Goal: Task Accomplishment & Management: Use online tool/utility

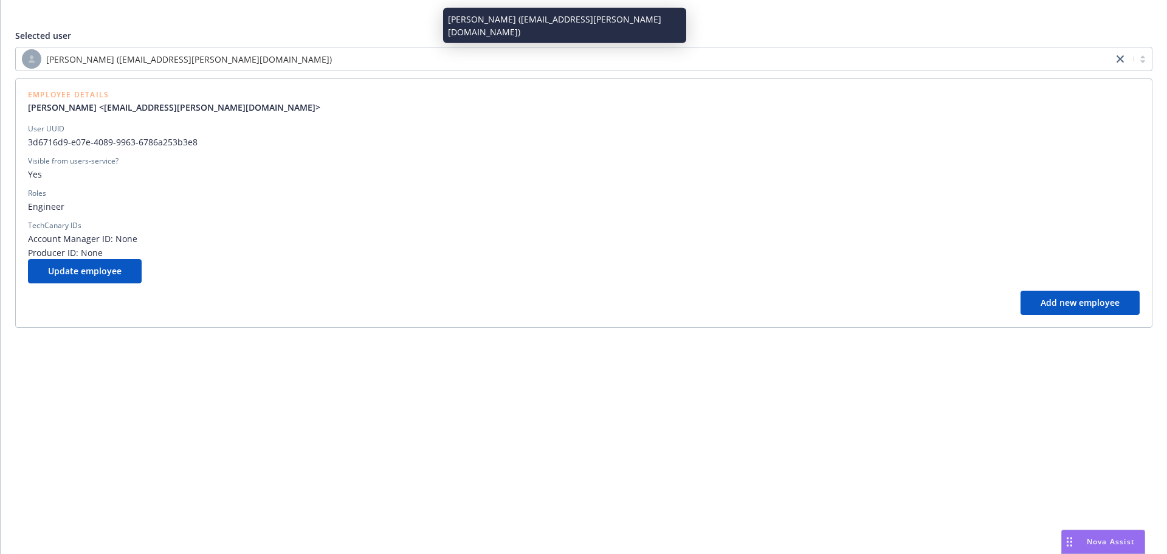
click at [377, 57] on div "[PERSON_NAME] ([EMAIL_ADDRESS][PERSON_NAME][DOMAIN_NAME])" at bounding box center [564, 58] width 1085 height 19
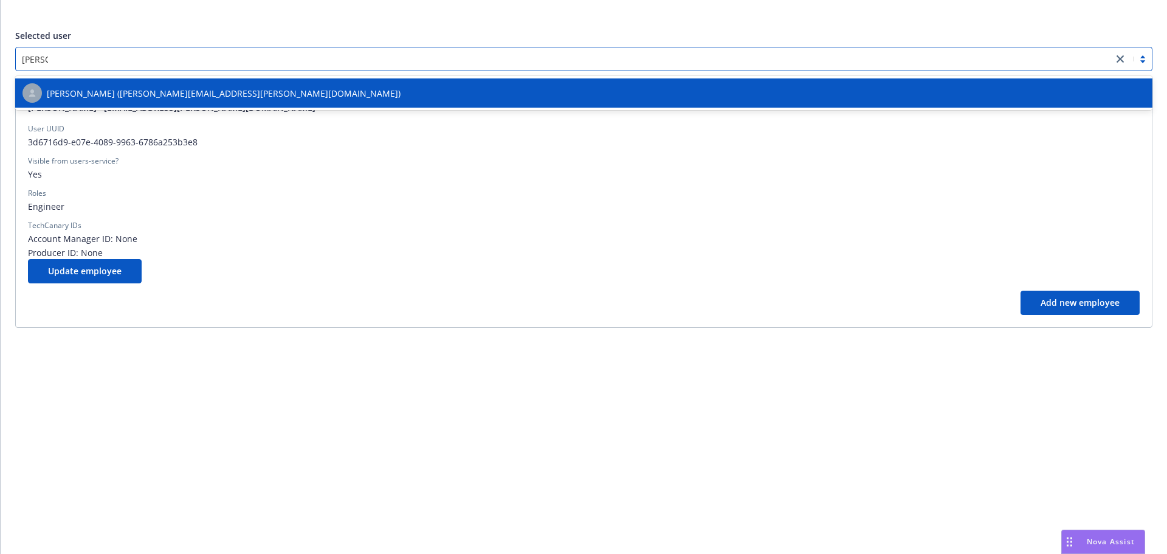
type input "[PERSON_NAME]"
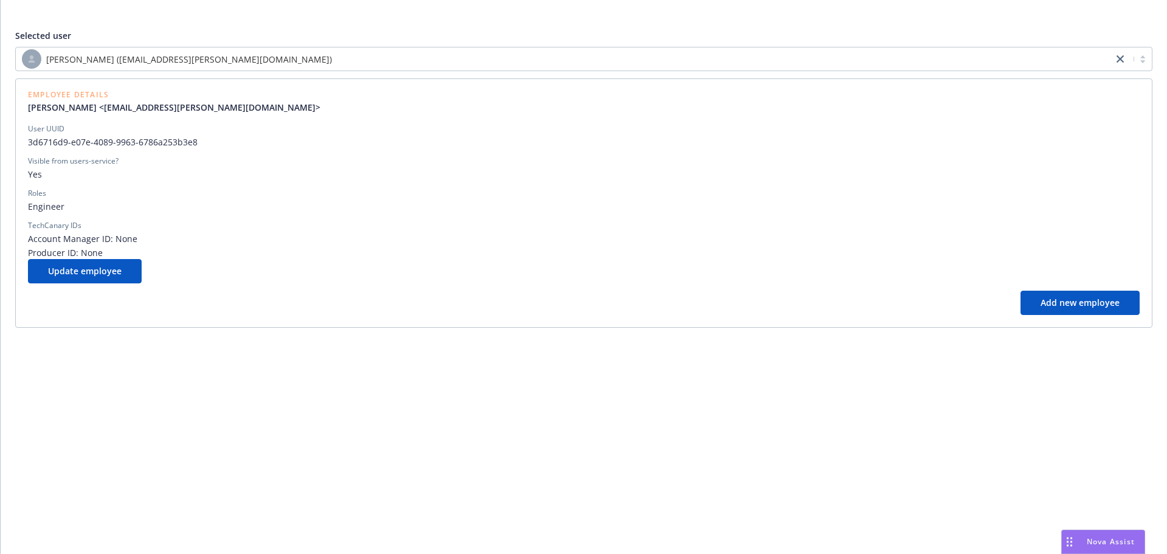
click at [400, 33] on div "Selected user" at bounding box center [583, 35] width 1137 height 13
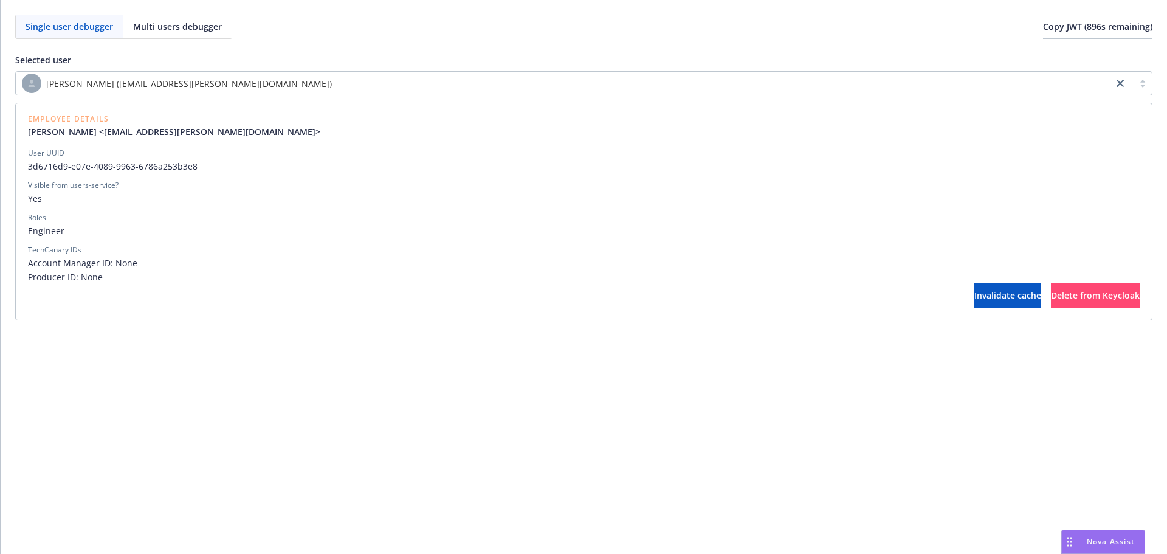
click at [336, 89] on div "[PERSON_NAME] ([EMAIL_ADDRESS][PERSON_NAME][DOMAIN_NAME])" at bounding box center [564, 83] width 1085 height 19
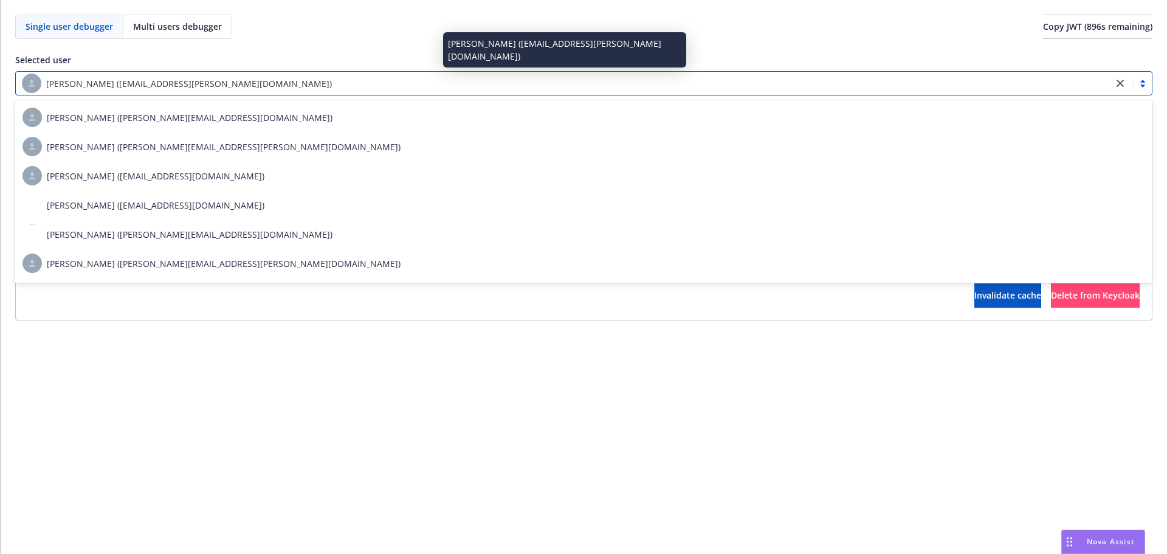
type input "[PERSON_NAME]"
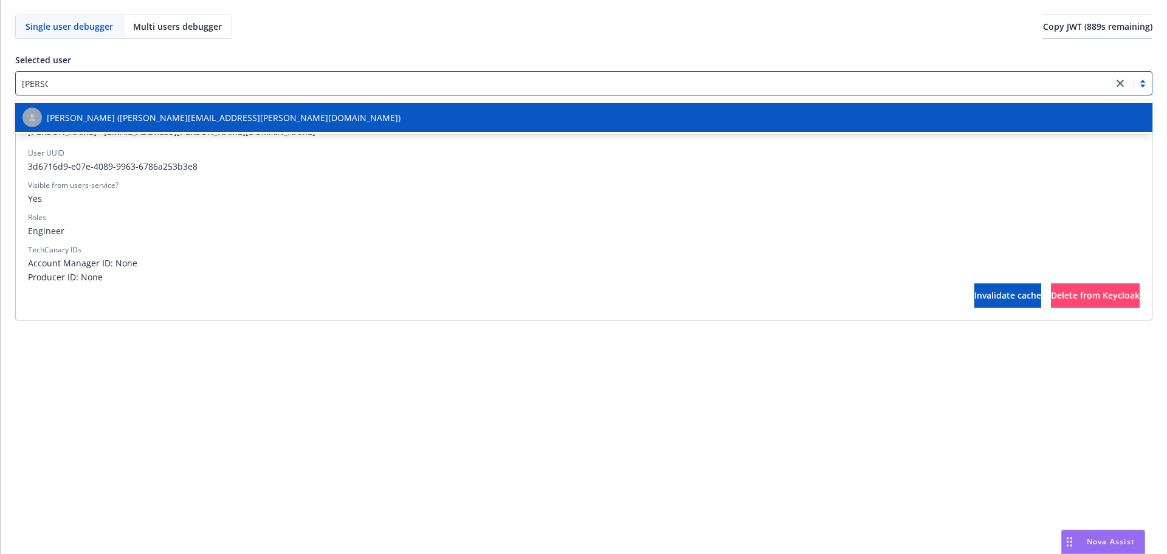
click at [253, 118] on div "[PERSON_NAME] ([PERSON_NAME][EMAIL_ADDRESS][PERSON_NAME][DOMAIN_NAME])" at bounding box center [583, 117] width 1123 height 19
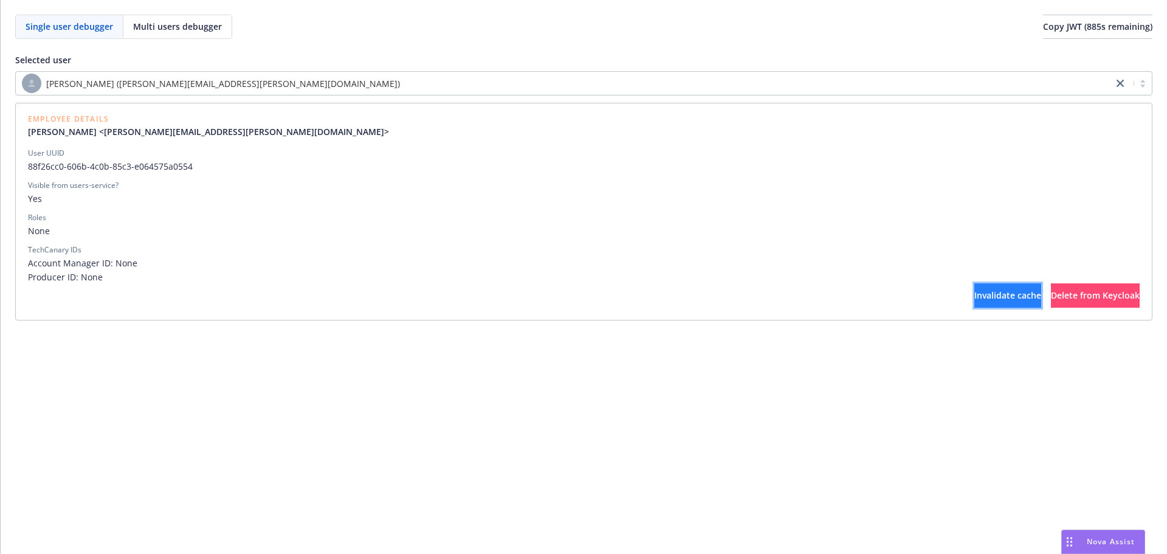
click at [974, 302] on button "Invalidate cache" at bounding box center [1007, 295] width 67 height 24
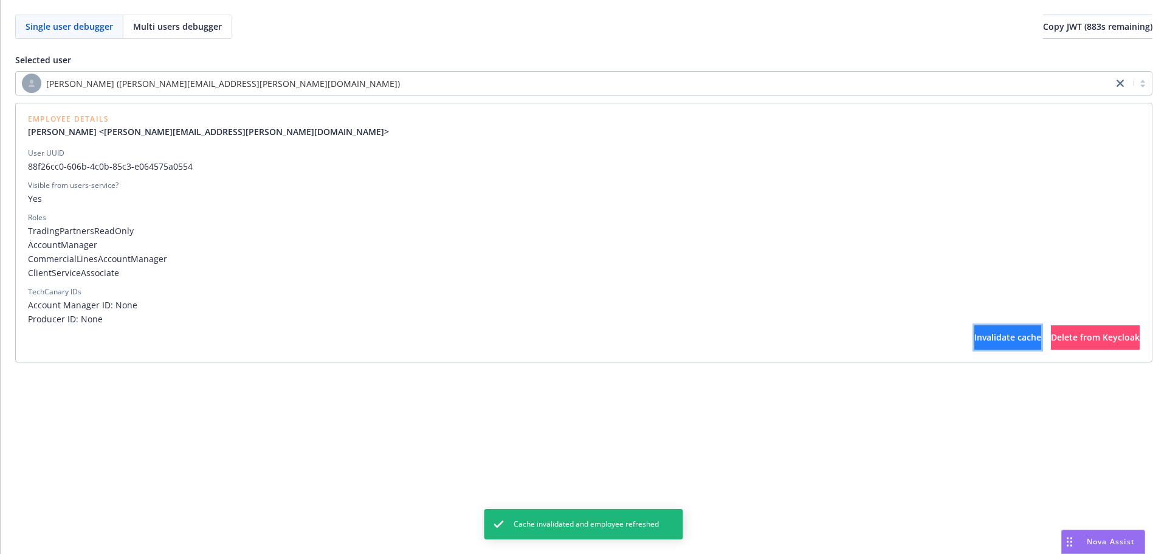
click at [974, 338] on span "Invalidate cache" at bounding box center [1007, 337] width 67 height 12
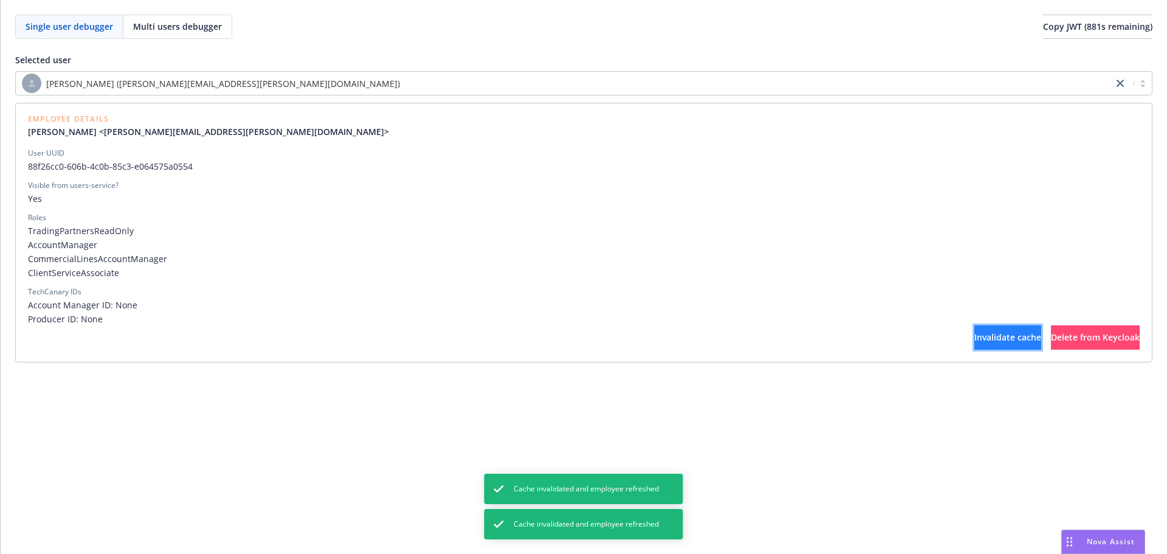
click at [974, 339] on span "Invalidate cache" at bounding box center [1007, 337] width 67 height 12
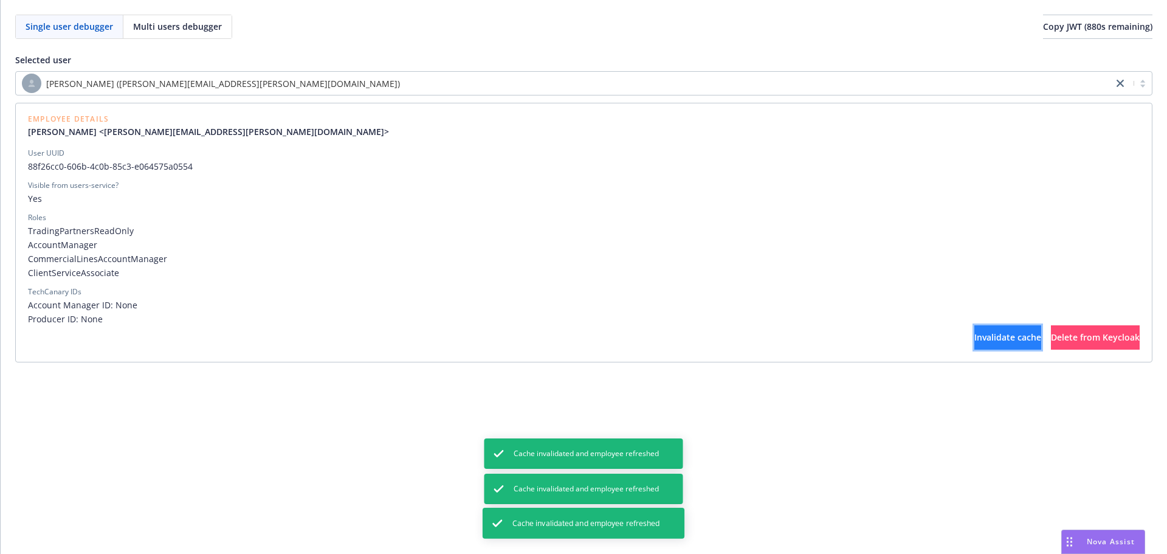
click at [974, 340] on span "Invalidate cache" at bounding box center [1007, 337] width 67 height 12
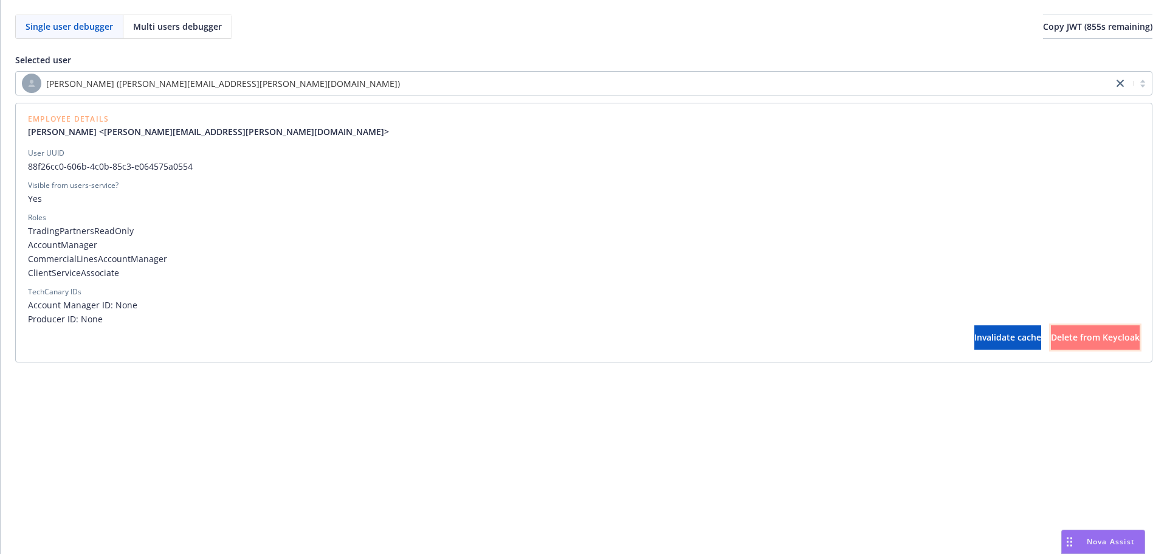
click at [1051, 335] on span "Delete from Keycloak" at bounding box center [1095, 337] width 89 height 12
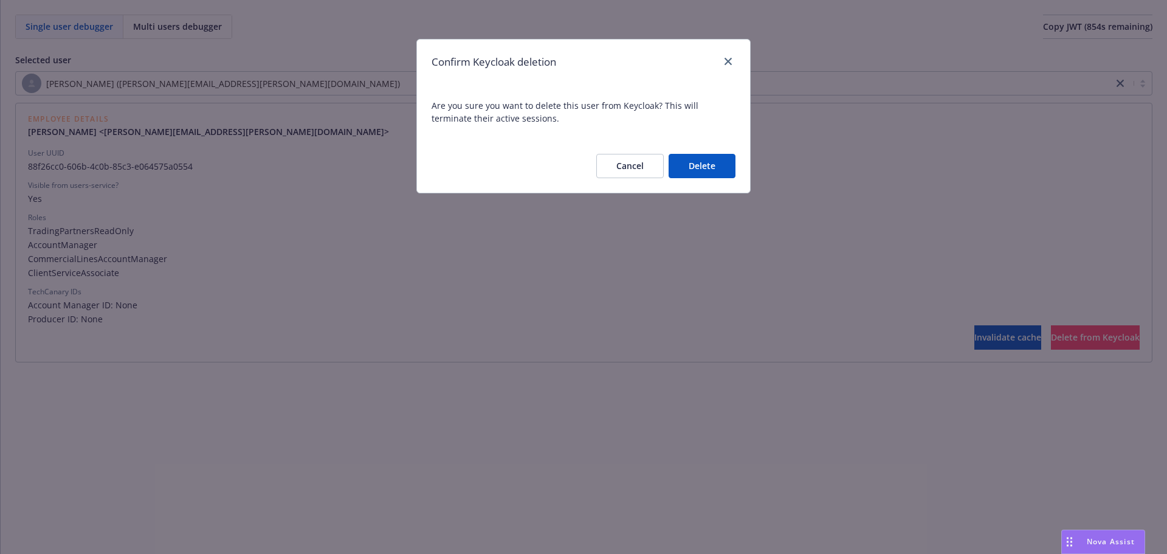
click at [701, 170] on button "Delete" at bounding box center [702, 166] width 67 height 24
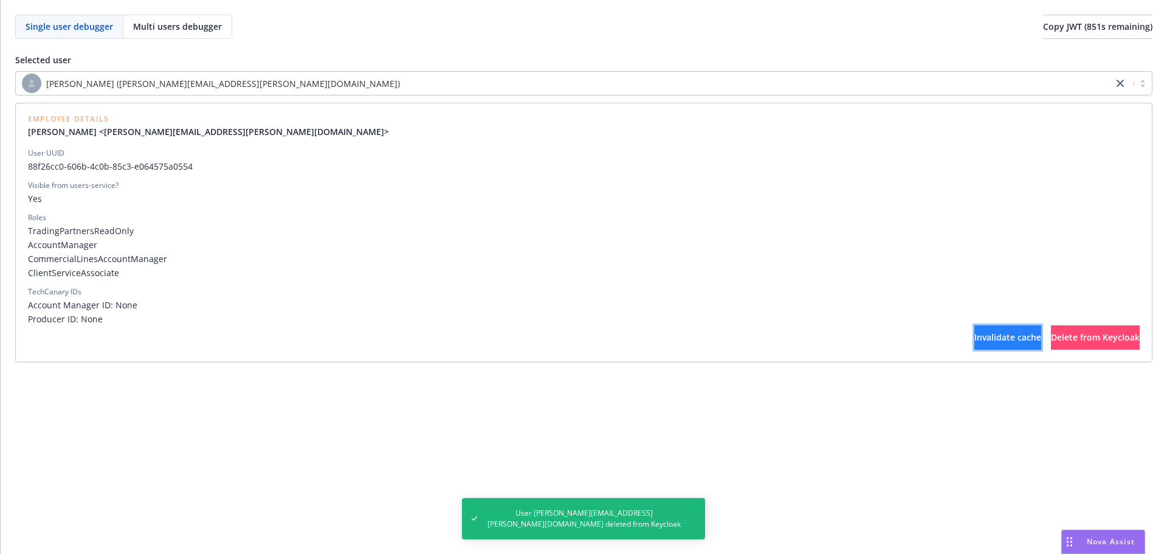
click at [974, 336] on span "Invalidate cache" at bounding box center [1007, 337] width 67 height 12
click at [974, 341] on span "Invalidate cache" at bounding box center [1007, 337] width 67 height 12
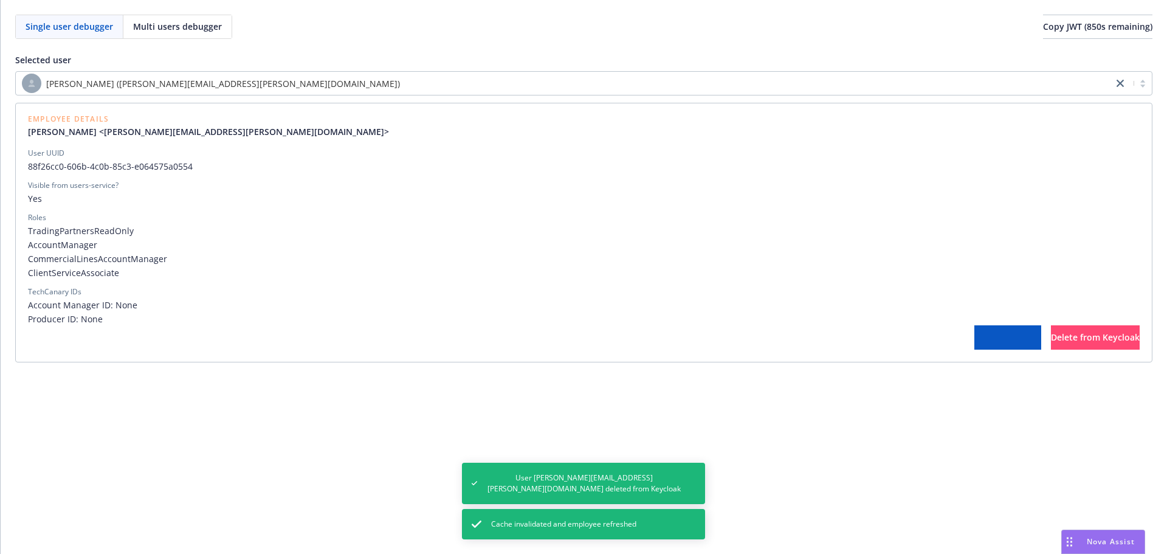
click at [974, 341] on span "Invalidate cache" at bounding box center [1007, 337] width 67 height 12
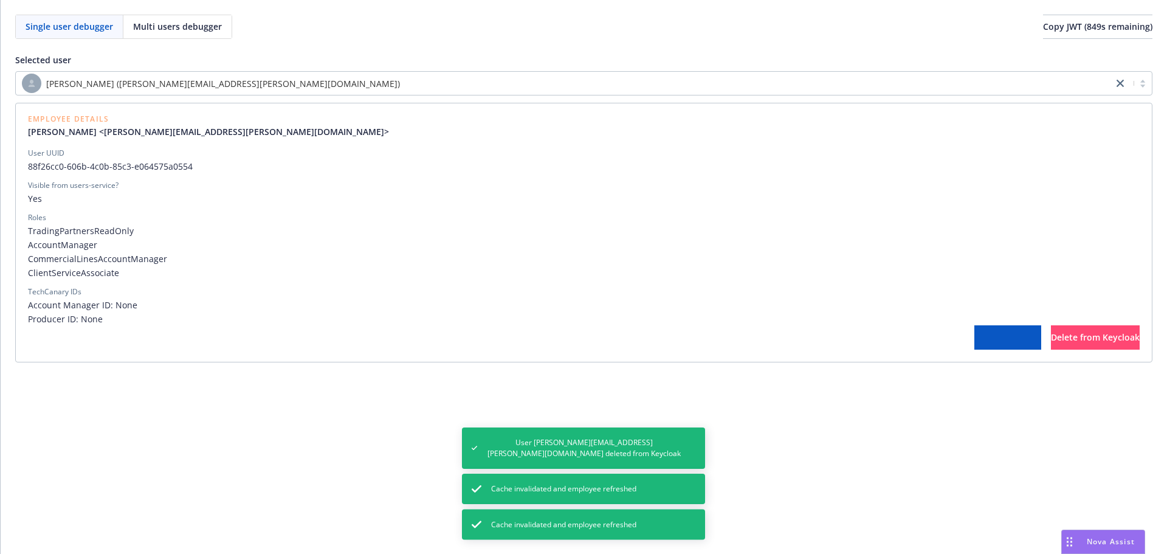
click at [974, 341] on span "Invalidate cache" at bounding box center [1007, 337] width 67 height 12
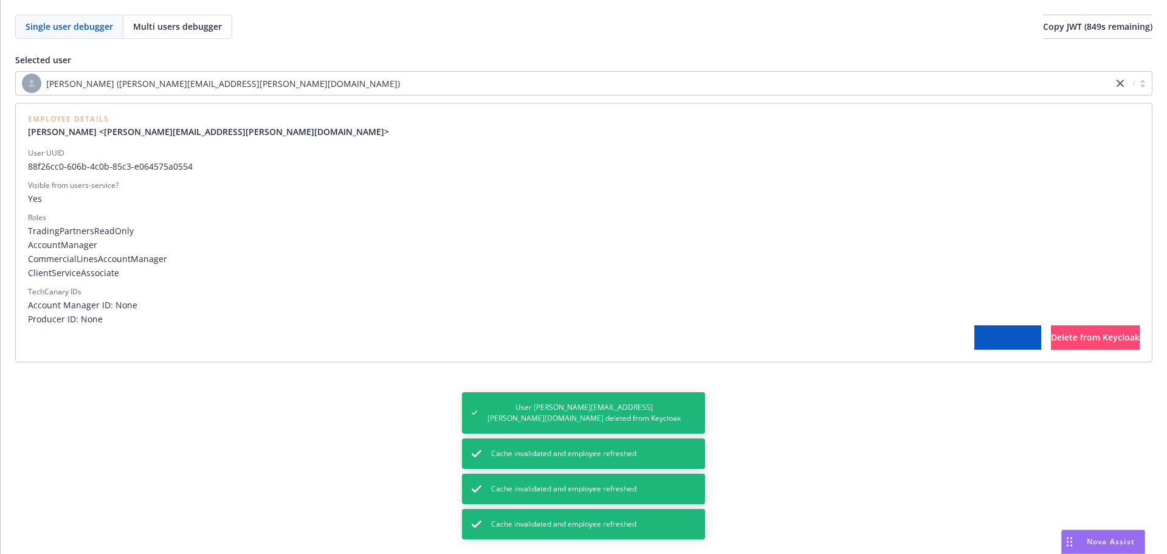
click at [974, 341] on span "Invalidate cache" at bounding box center [1007, 337] width 67 height 12
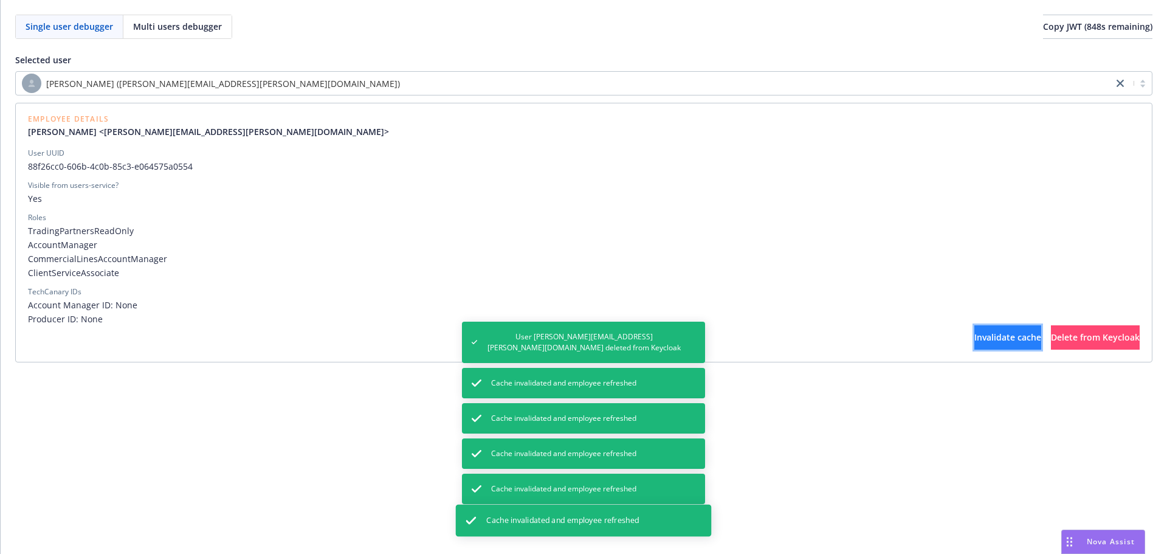
click at [974, 339] on span "Invalidate cache" at bounding box center [1007, 337] width 67 height 12
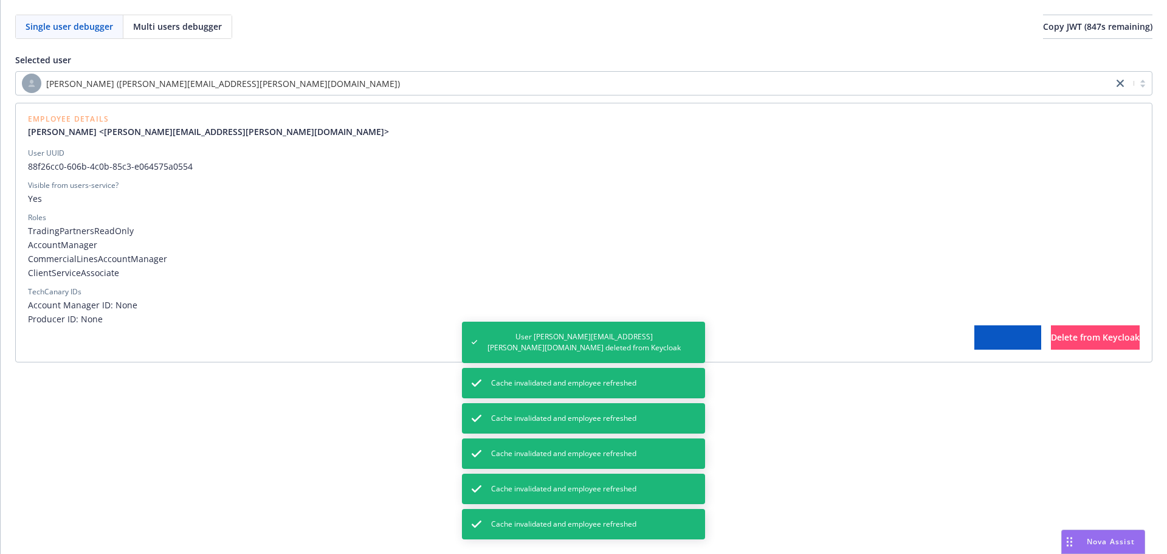
click at [974, 339] on span "Invalidate cache" at bounding box center [1007, 337] width 67 height 12
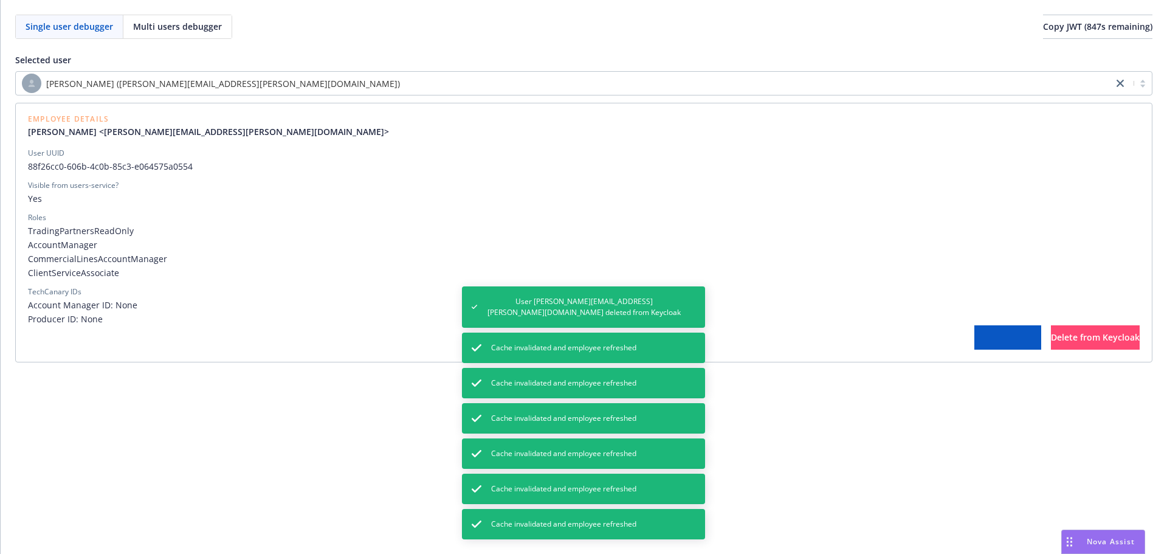
click at [974, 339] on span "Invalidate cache" at bounding box center [1007, 337] width 67 height 12
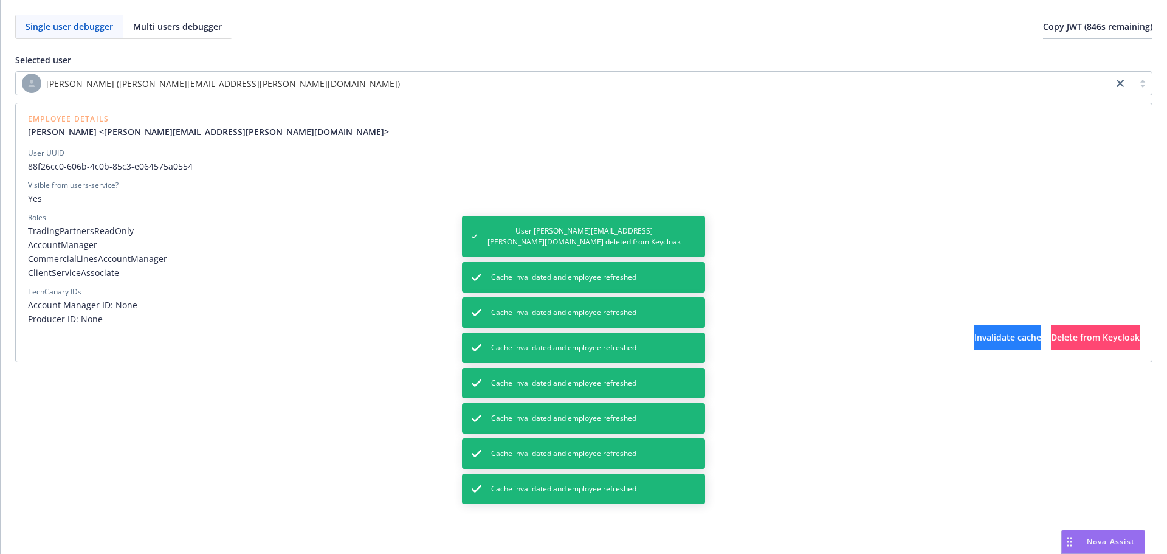
click at [974, 339] on span "Invalidate cache" at bounding box center [1007, 337] width 67 height 12
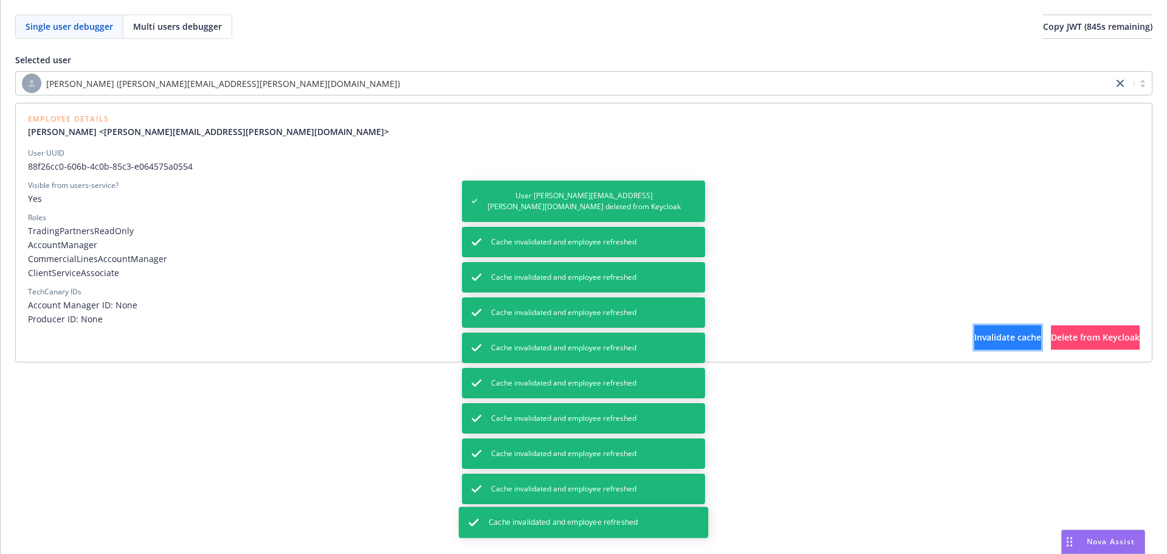
click at [974, 339] on span "Invalidate cache" at bounding box center [1007, 337] width 67 height 12
